Goal: Task Accomplishment & Management: Manage account settings

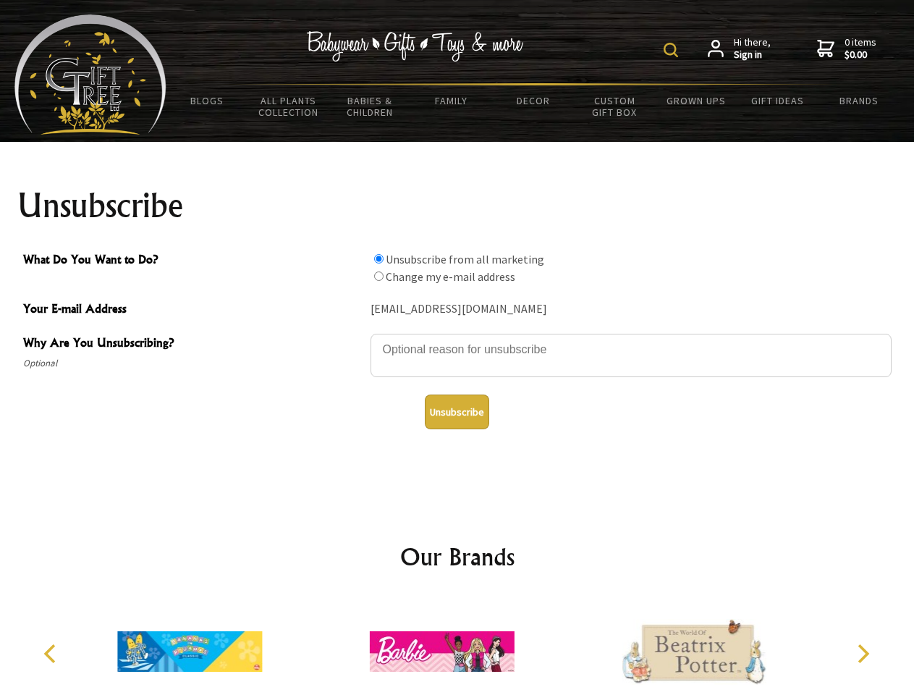
click at [673, 50] on img at bounding box center [671, 50] width 14 height 14
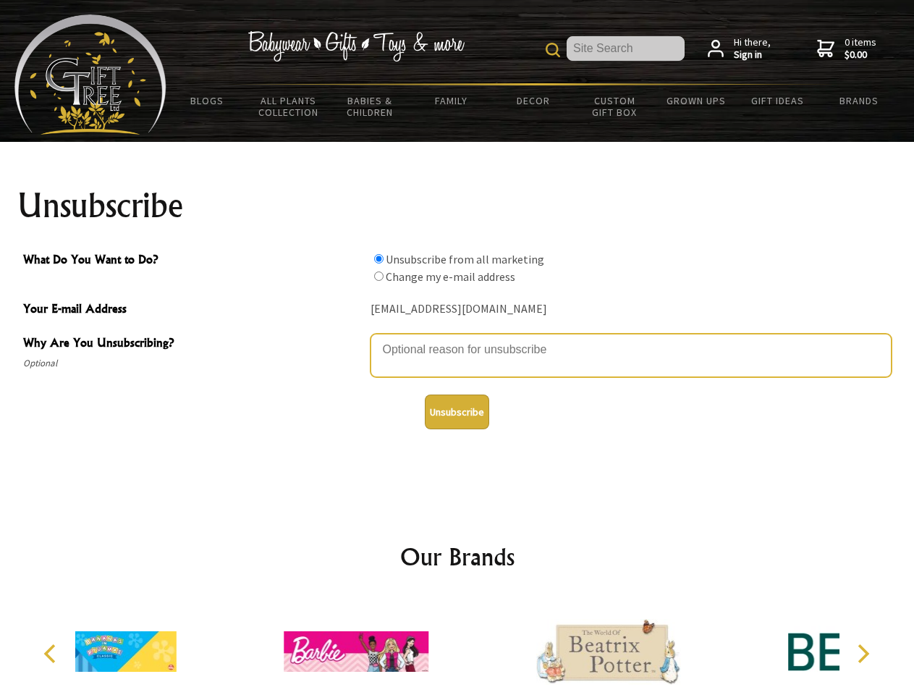
click at [457, 339] on textarea "Why Are You Unsubscribing?" at bounding box center [631, 355] width 521 height 43
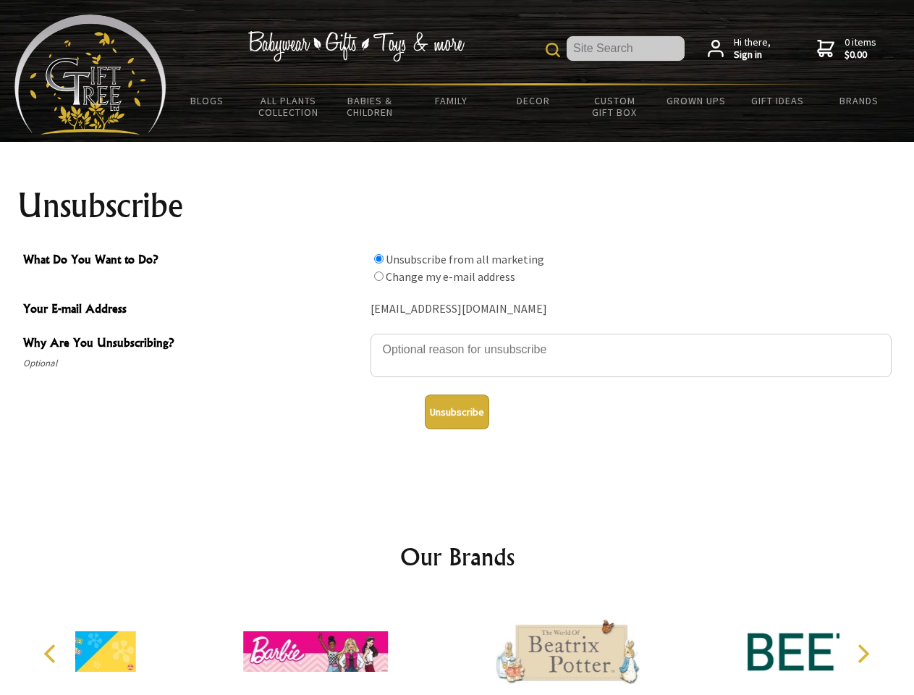
click at [378, 258] on input "What Do You Want to Do?" at bounding box center [378, 258] width 9 height 9
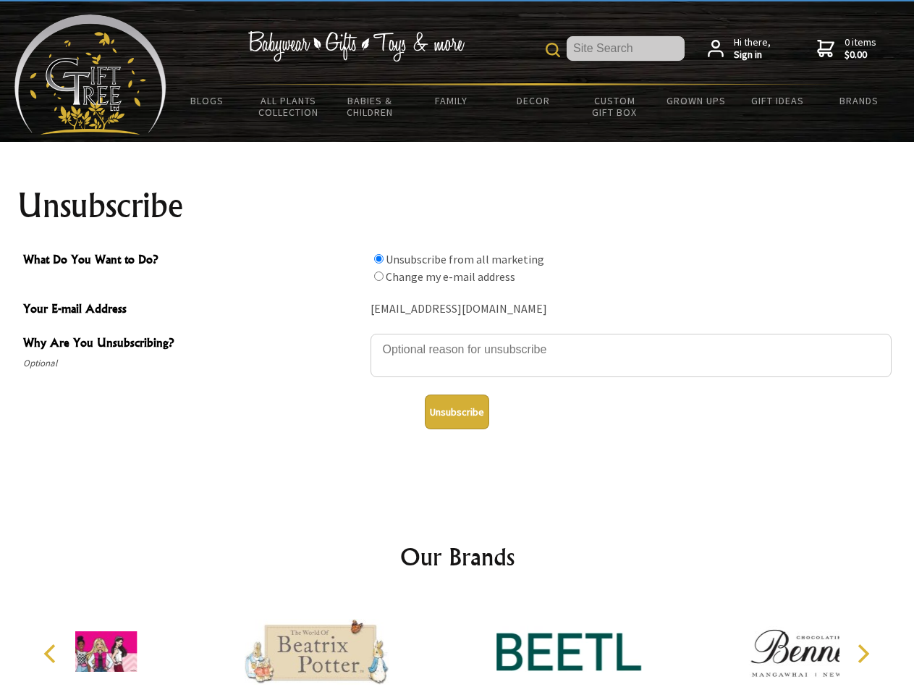
click at [378, 276] on input "What Do You Want to Do?" at bounding box center [378, 275] width 9 height 9
radio input "true"
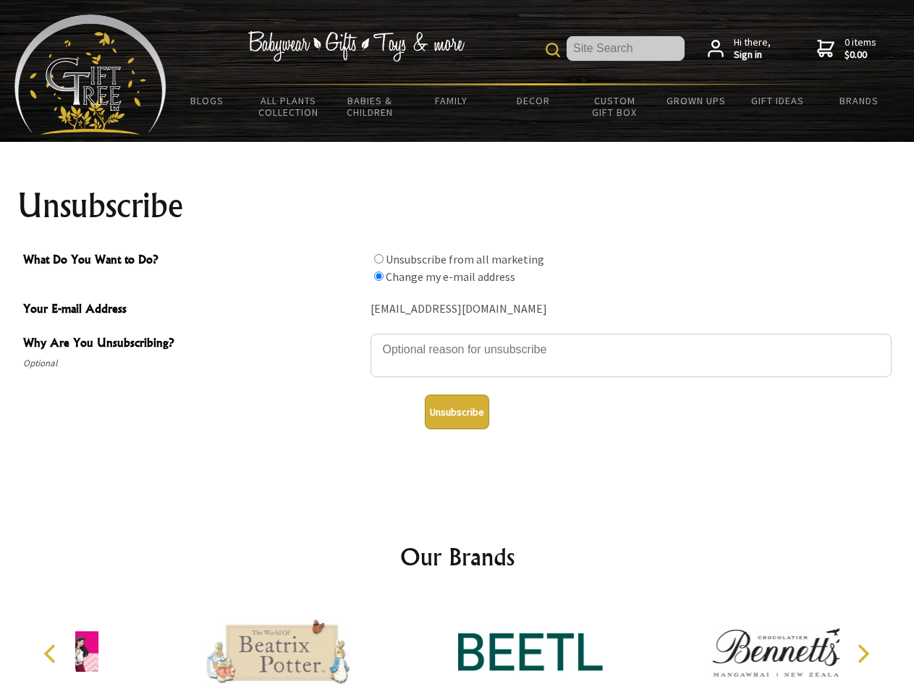
click at [457, 412] on button "Unsubscribe" at bounding box center [457, 411] width 64 height 35
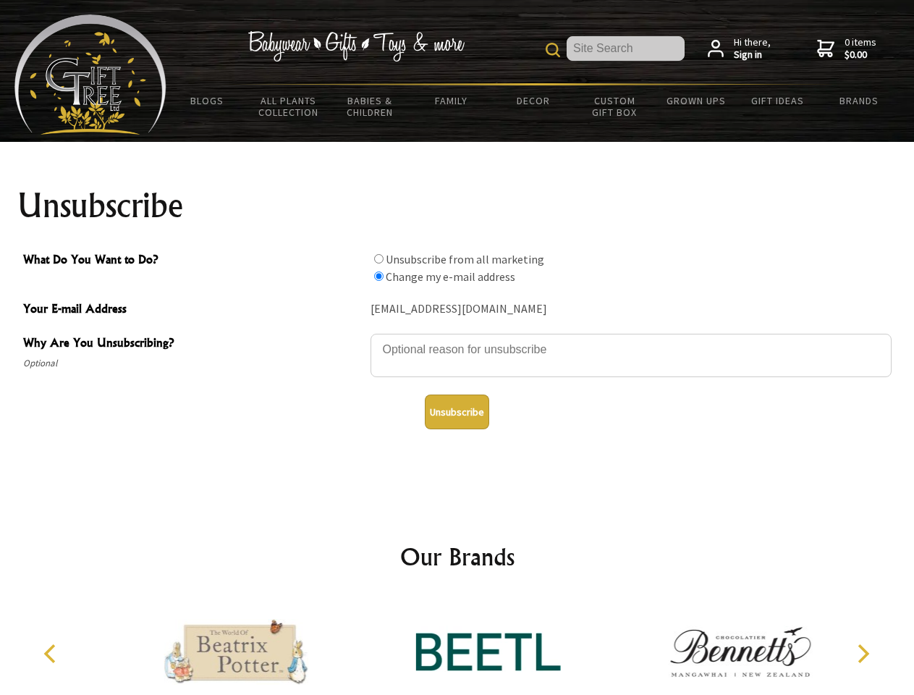
click at [52, 653] on icon "Previous" at bounding box center [51, 653] width 19 height 19
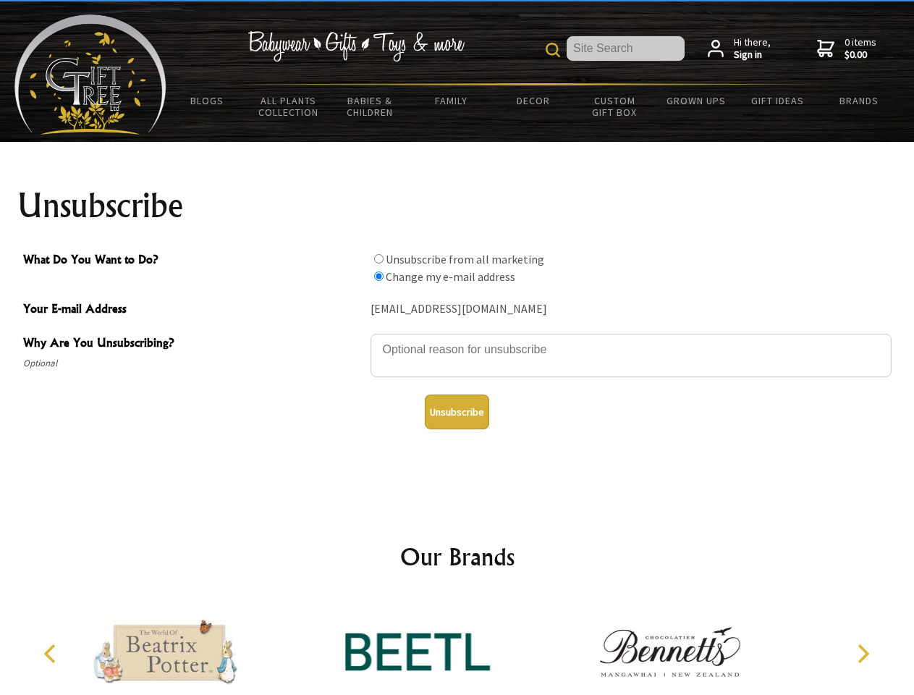
click at [863, 653] on icon "Next" at bounding box center [861, 653] width 19 height 19
